Goal: Information Seeking & Learning: Compare options

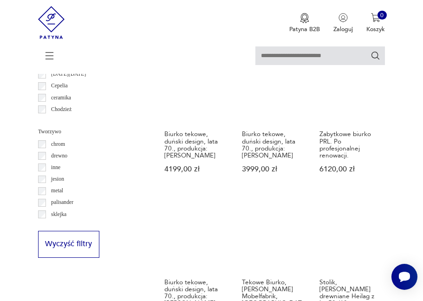
scroll to position [809, 0]
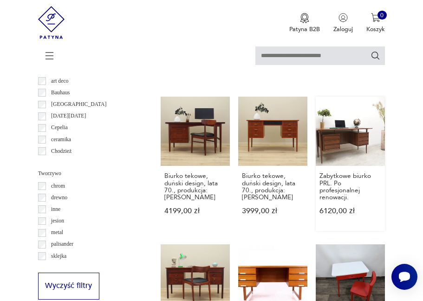
click at [342, 130] on link "Zabytkowe biurko PRL. Po profesjonalnej renowacji. 6120,00 zł" at bounding box center [350, 164] width 69 height 134
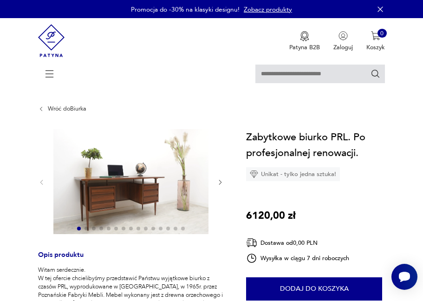
click at [143, 189] on img at bounding box center [130, 181] width 155 height 105
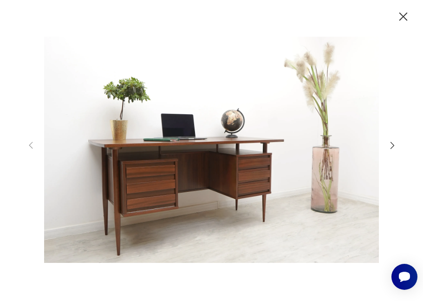
click at [387, 145] on icon "button" at bounding box center [392, 145] width 10 height 10
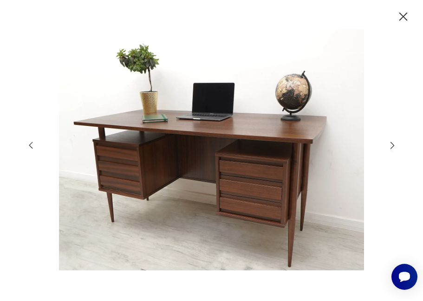
click at [393, 145] on icon "button" at bounding box center [393, 145] width 4 height 7
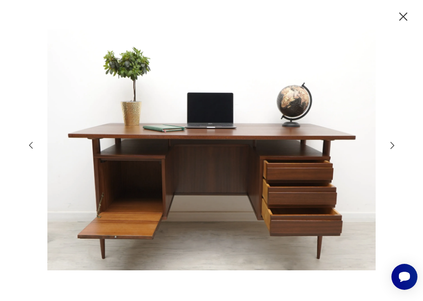
click at [393, 145] on icon "button" at bounding box center [393, 145] width 4 height 7
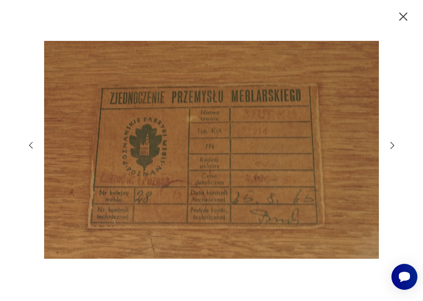
click at [408, 20] on icon "button" at bounding box center [403, 16] width 15 height 15
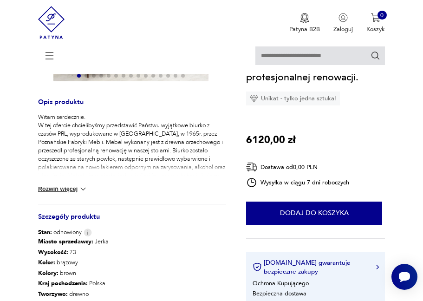
scroll to position [152, 0]
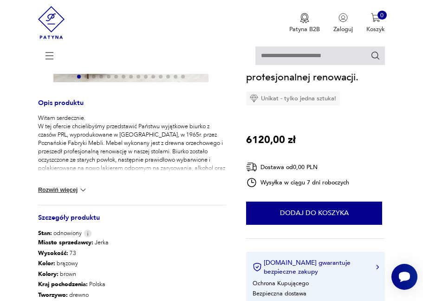
click at [73, 189] on button "Rozwiń więcej" at bounding box center [63, 189] width 50 height 9
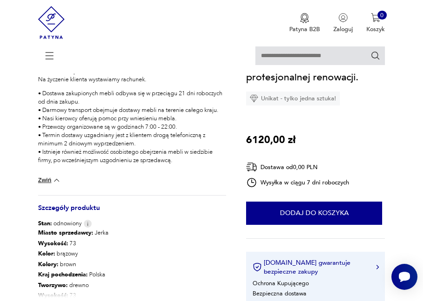
scroll to position [682, 0]
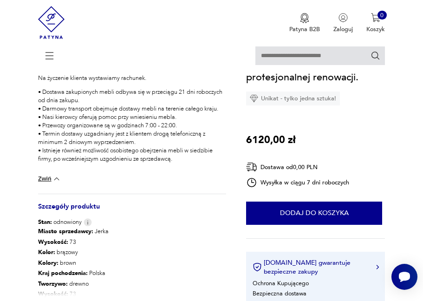
click at [49, 182] on button "Zwiń" at bounding box center [49, 178] width 23 height 9
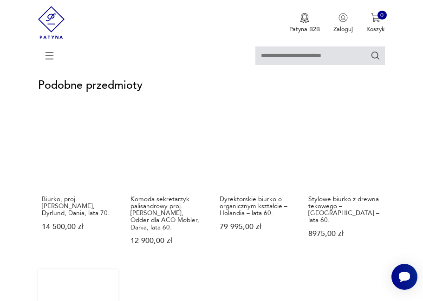
scroll to position [554, 0]
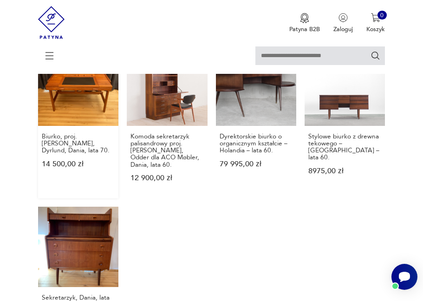
click at [93, 111] on link "Biurko, proj. [PERSON_NAME], Dyrlund, Dania, lata 70. 14 500,00 zł" at bounding box center [78, 122] width 80 height 153
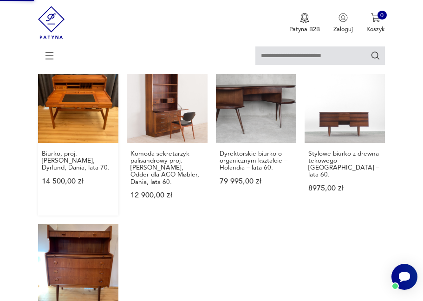
scroll to position [431, 0]
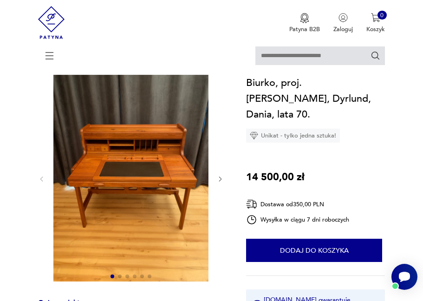
scroll to position [56, 0]
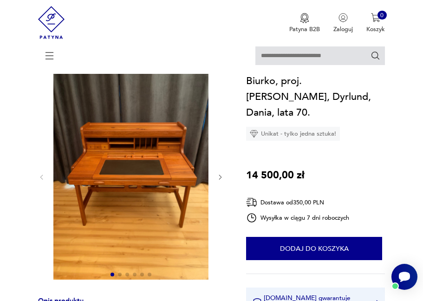
click at [99, 170] on img at bounding box center [130, 176] width 155 height 207
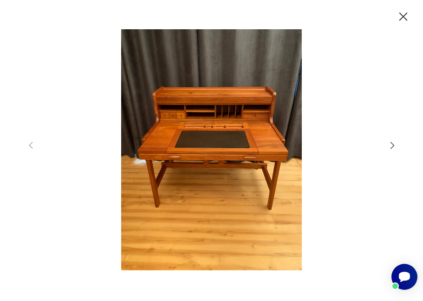
click at [392, 140] on icon "button" at bounding box center [392, 145] width 10 height 10
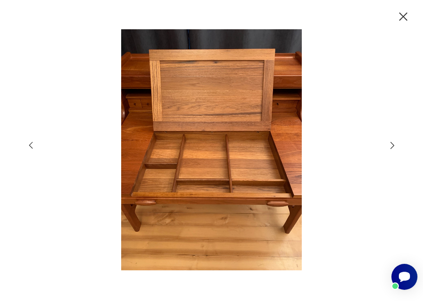
click at [392, 140] on icon "button" at bounding box center [392, 145] width 10 height 10
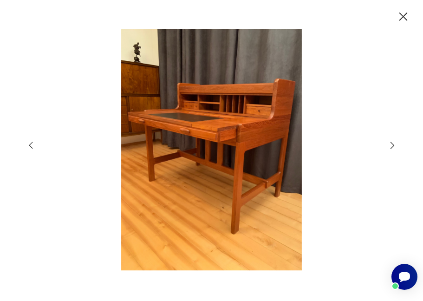
click at [392, 140] on icon "button" at bounding box center [392, 145] width 10 height 10
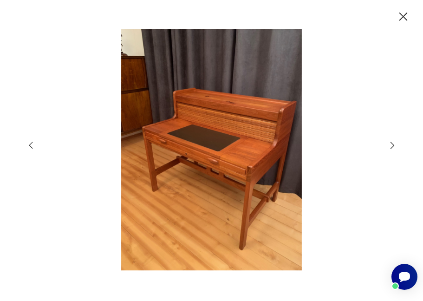
click at [407, 18] on icon "button" at bounding box center [403, 16] width 15 height 15
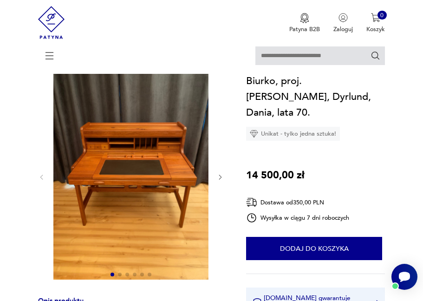
click at [51, 54] on icon at bounding box center [49, 55] width 33 height 33
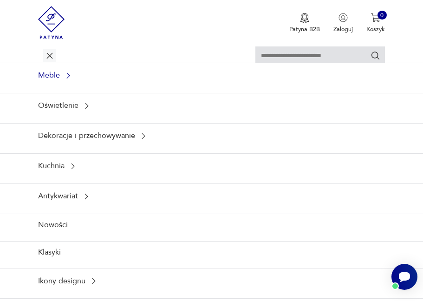
click at [69, 78] on icon at bounding box center [68, 76] width 8 height 8
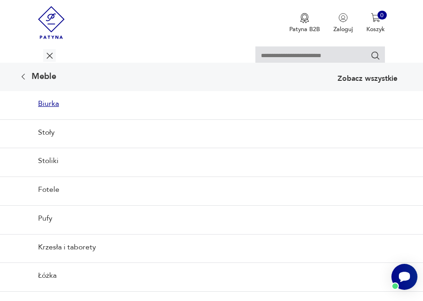
click at [54, 103] on link "Biurka" at bounding box center [211, 103] width 423 height 25
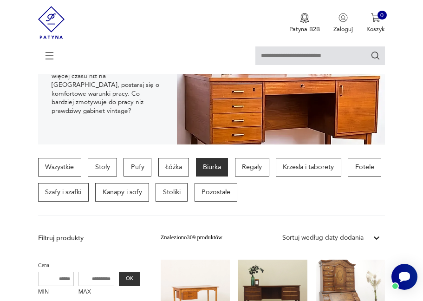
scroll to position [286, 0]
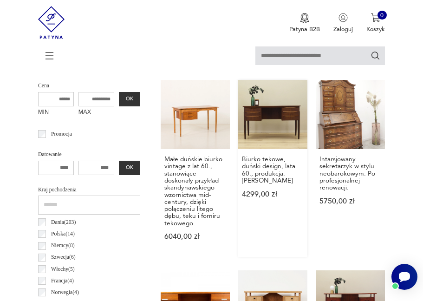
click at [260, 98] on link "Biurko tekowe, duński design, lata 60., produkcja: [PERSON_NAME] 4299,00 zł" at bounding box center [272, 168] width 69 height 177
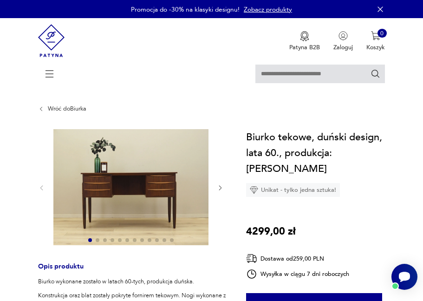
click at [156, 163] on img at bounding box center [130, 187] width 155 height 117
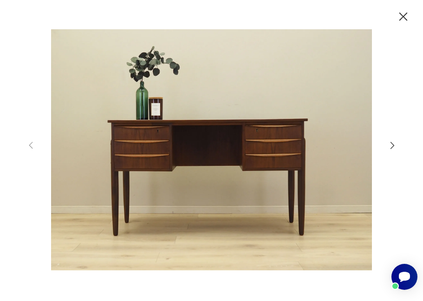
click at [400, 141] on div at bounding box center [211, 150] width 423 height 301
click at [392, 141] on icon "button" at bounding box center [392, 145] width 10 height 10
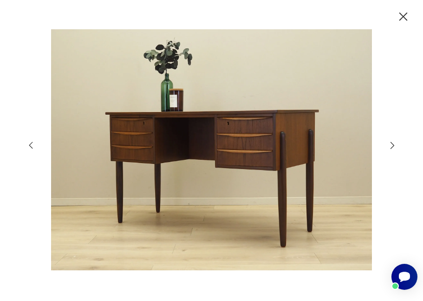
click at [392, 141] on icon "button" at bounding box center [392, 145] width 10 height 10
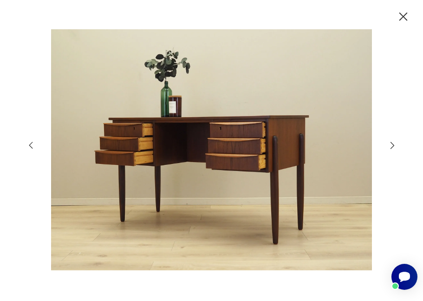
click at [392, 141] on icon "button" at bounding box center [392, 145] width 10 height 10
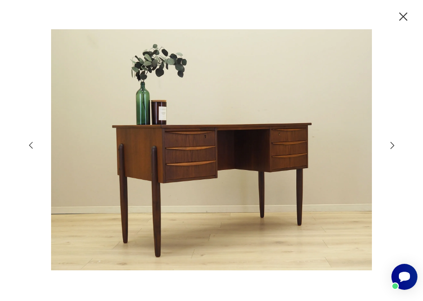
click at [392, 141] on icon "button" at bounding box center [392, 145] width 10 height 10
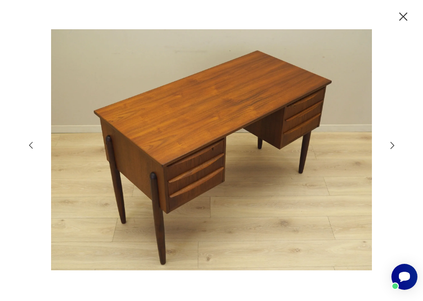
click at [392, 141] on icon "button" at bounding box center [392, 145] width 10 height 10
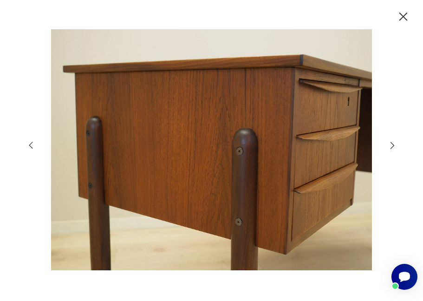
click at [392, 141] on icon "button" at bounding box center [392, 145] width 10 height 10
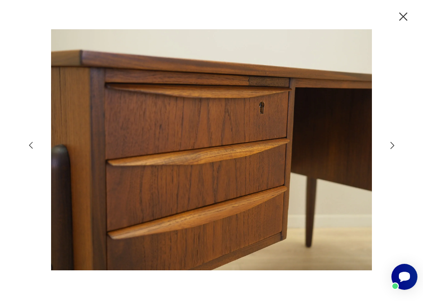
click at [392, 141] on icon "button" at bounding box center [392, 145] width 10 height 10
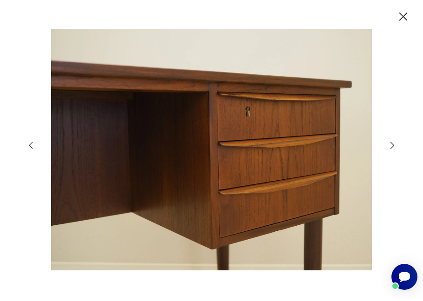
click at [392, 141] on icon "button" at bounding box center [392, 145] width 10 height 10
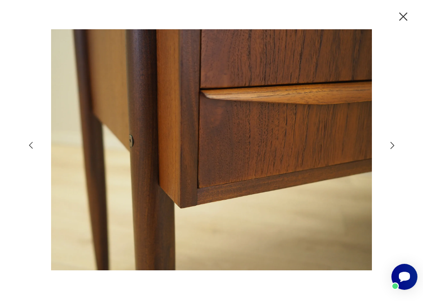
click at [392, 141] on icon "button" at bounding box center [392, 145] width 10 height 10
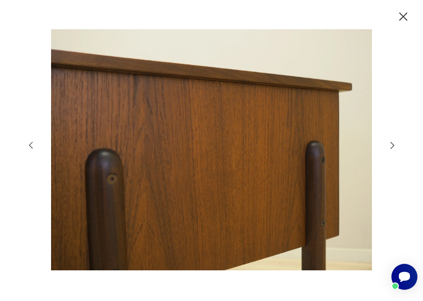
click at [405, 20] on icon "button" at bounding box center [403, 16] width 15 height 15
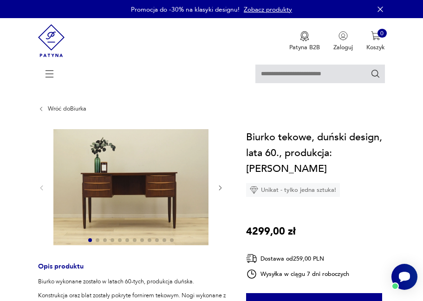
click at [44, 71] on div at bounding box center [49, 73] width 13 height 13
click at [52, 79] on icon at bounding box center [49, 74] width 33 height 33
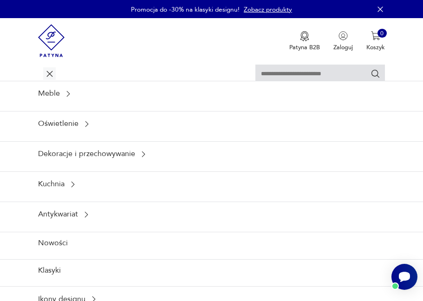
click at [58, 78] on div "Meble Oświetlenie Dekoracje i przechowywanie Kuchnia Antykwariat Nowości Klasyk…" at bounding box center [211, 78] width 347 height 27
click at [53, 78] on icon at bounding box center [49, 74] width 33 height 33
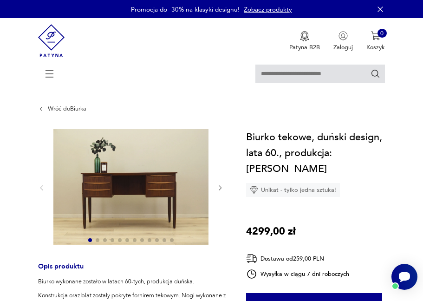
click at [221, 193] on div at bounding box center [131, 188] width 186 height 118
click at [221, 191] on icon "button" at bounding box center [220, 187] width 7 height 7
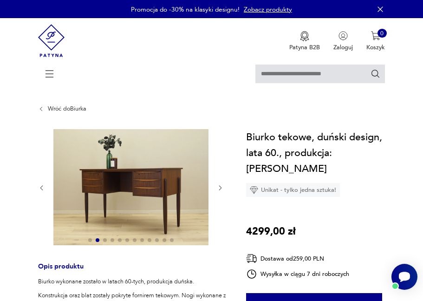
click at [221, 191] on icon "button" at bounding box center [220, 187] width 7 height 7
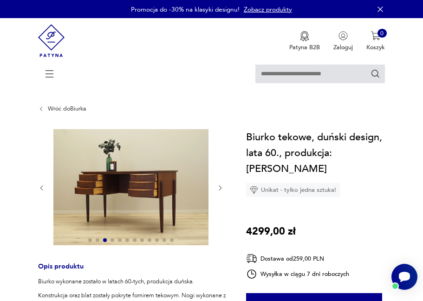
click at [221, 189] on icon "button" at bounding box center [220, 187] width 7 height 7
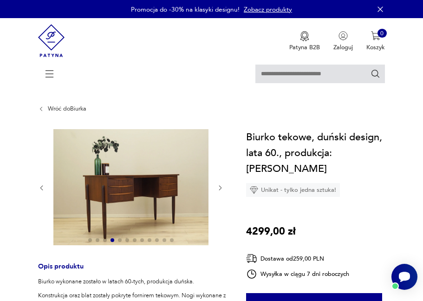
click at [221, 189] on icon "button" at bounding box center [220, 187] width 7 height 7
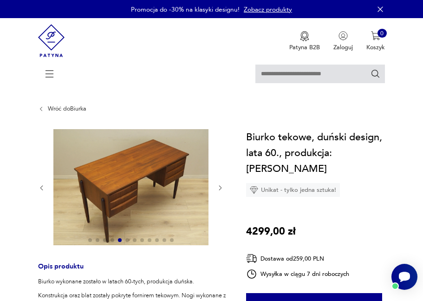
click at [221, 189] on icon "button" at bounding box center [220, 187] width 7 height 7
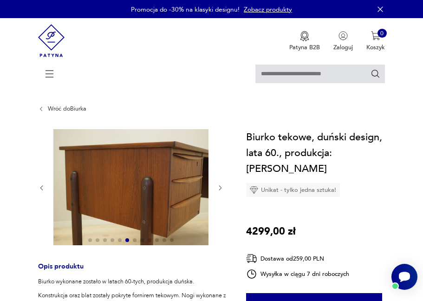
click at [51, 112] on link "Wróć do Biurka" at bounding box center [67, 108] width 39 height 7
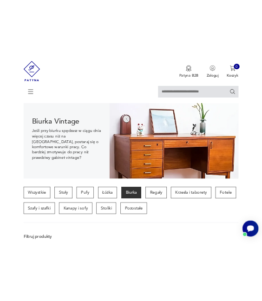
scroll to position [58, 0]
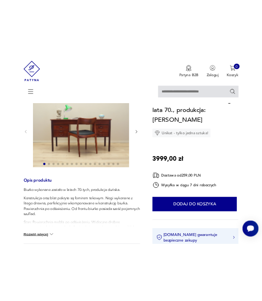
scroll to position [84, 0]
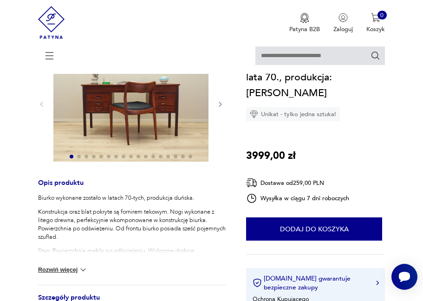
click at [222, 104] on icon "button" at bounding box center [220, 104] width 7 height 7
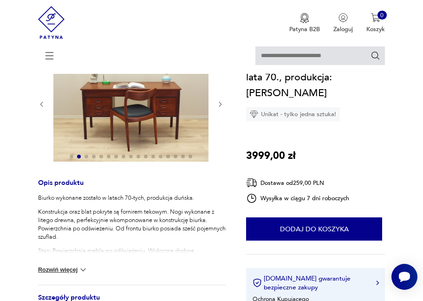
click at [222, 104] on icon "button" at bounding box center [220, 104] width 7 height 7
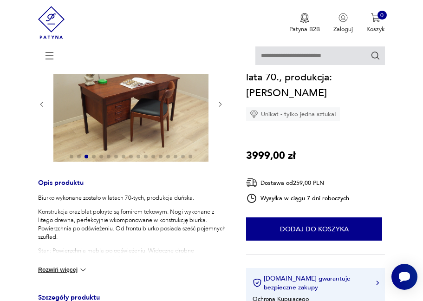
click at [222, 104] on icon "button" at bounding box center [220, 104] width 7 height 7
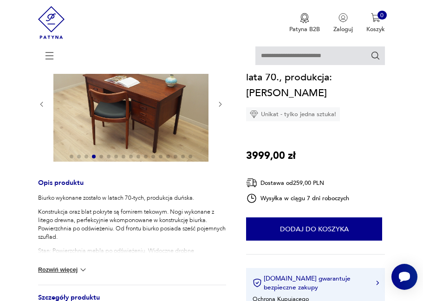
click at [222, 104] on icon "button" at bounding box center [220, 104] width 7 height 7
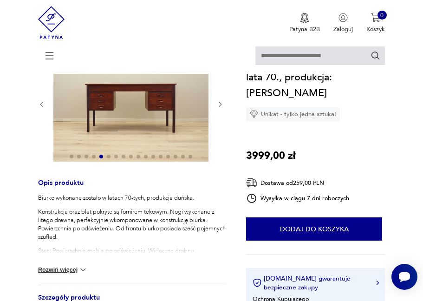
click at [222, 104] on icon "button" at bounding box center [220, 104] width 7 height 7
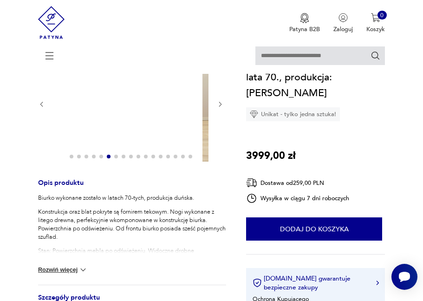
click at [222, 104] on icon "button" at bounding box center [220, 104] width 7 height 7
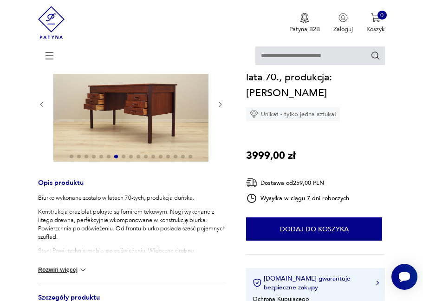
click at [222, 104] on icon "button" at bounding box center [220, 104] width 7 height 7
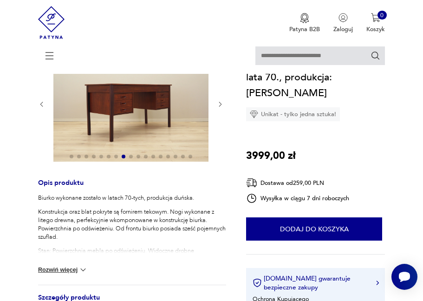
click at [222, 104] on icon "button" at bounding box center [220, 104] width 7 height 7
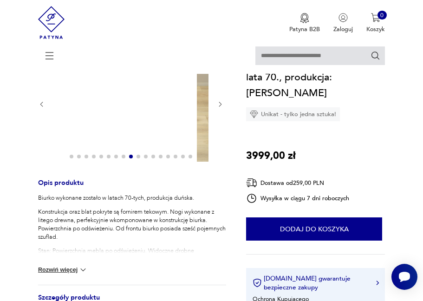
click at [222, 104] on icon "button" at bounding box center [220, 104] width 7 height 7
